Goal: Obtain resource: Obtain resource

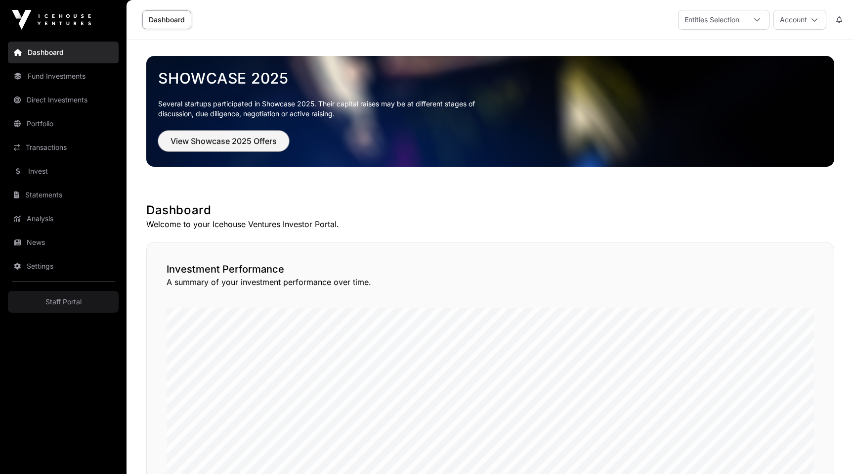
click at [243, 137] on span "View Showcase 2025 Offers" at bounding box center [224, 141] width 106 height 12
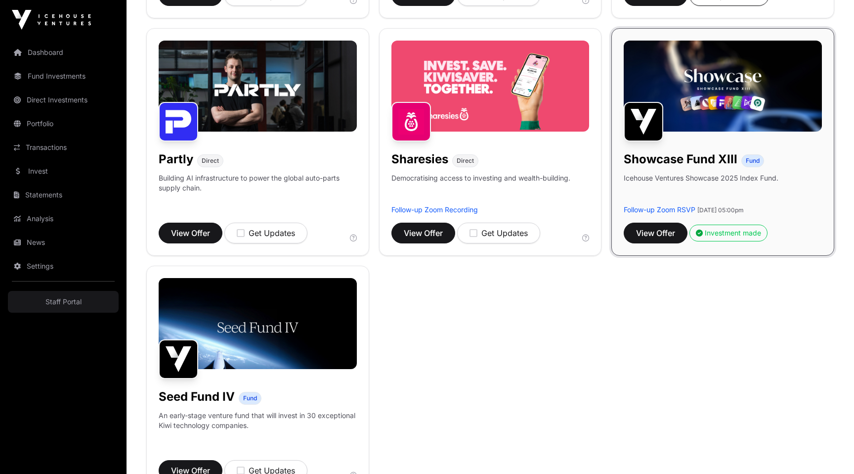
scroll to position [611, 0]
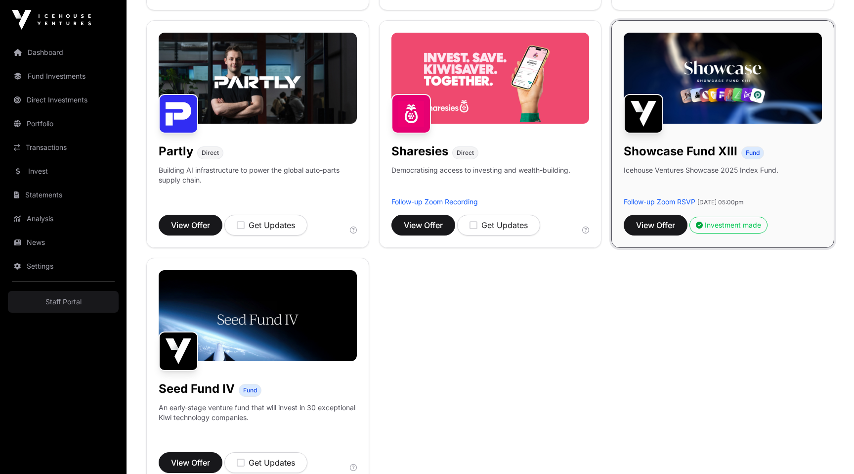
click at [266, 316] on img at bounding box center [258, 315] width 198 height 91
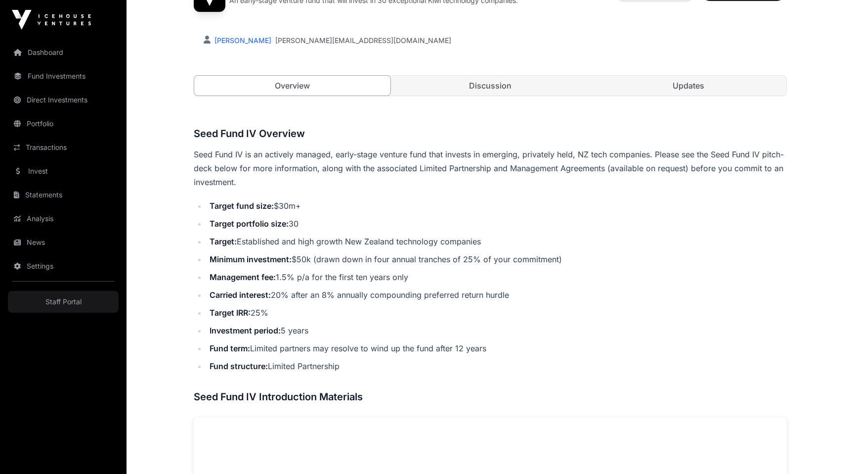
scroll to position [349, 0]
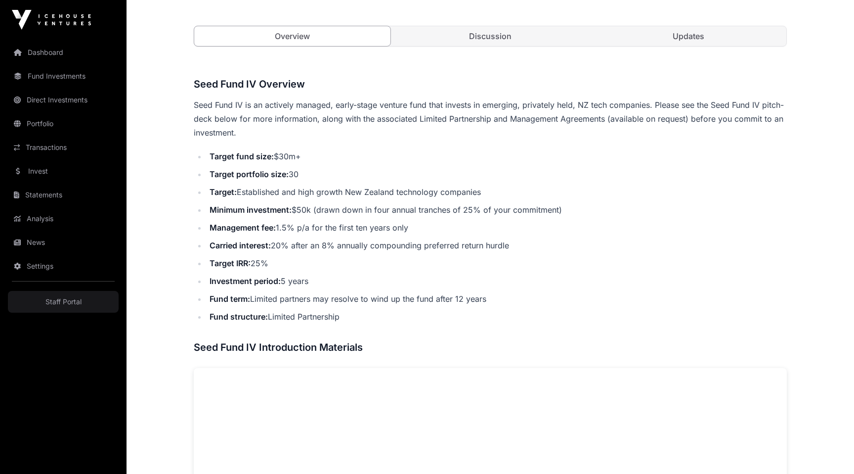
click at [211, 208] on strong "Minimum investment:" at bounding box center [251, 210] width 82 height 10
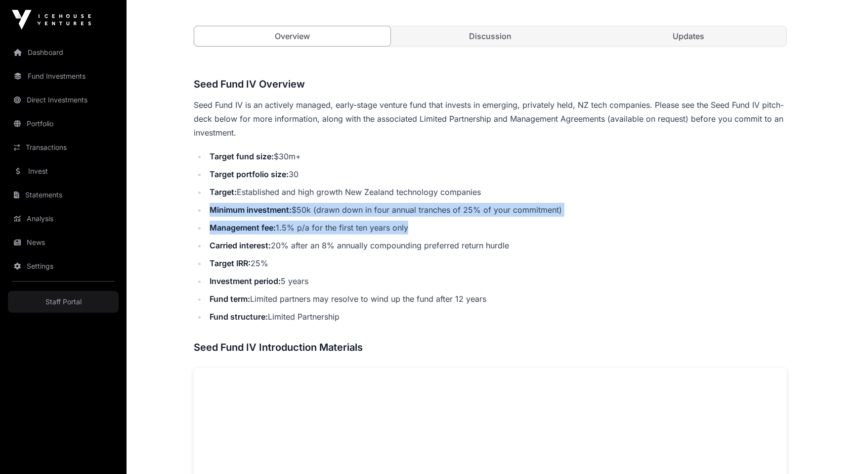
drag, startPoint x: 211, startPoint y: 208, endPoint x: 453, endPoint y: 226, distance: 242.5
click at [453, 226] on ul "Target fund size: $30m+ Target portfolio size: 30 Target: Established and high …" at bounding box center [490, 236] width 593 height 174
copy ul "Minimum investment: $50k (drawn down in four annual tranches of 25% of your com…"
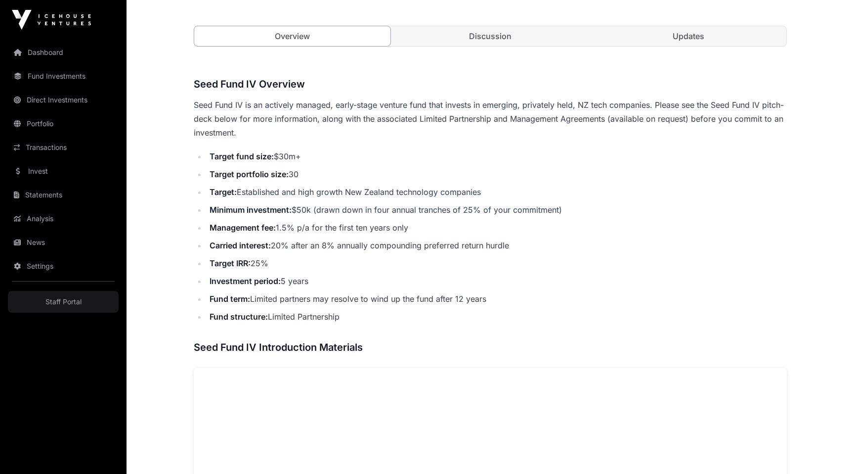
click at [385, 260] on li "Target IRR: 25%" at bounding box center [497, 263] width 580 height 14
